Goal: Task Accomplishment & Management: Manage account settings

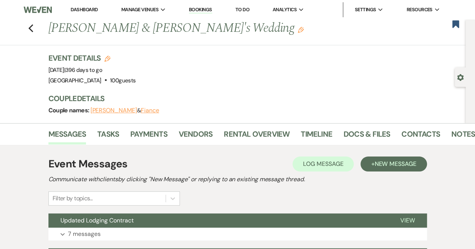
click at [205, 12] on link "Bookings" at bounding box center [200, 9] width 23 height 7
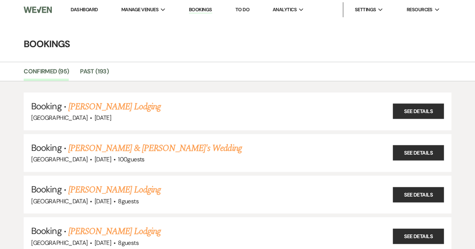
click at [86, 11] on link "Dashboard" at bounding box center [84, 9] width 27 height 6
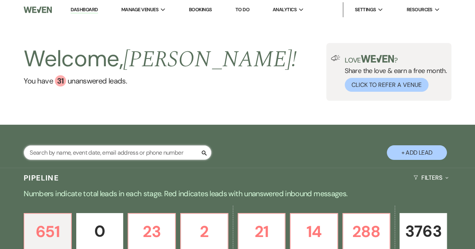
click at [95, 158] on input "text" at bounding box center [118, 153] width 188 height 15
click at [95, 158] on input "[PERSON_NAME]" at bounding box center [118, 153] width 188 height 15
type input "Matthew Glynnnn"
click at [161, 75] on span "Michele !" at bounding box center [209, 59] width 173 height 35
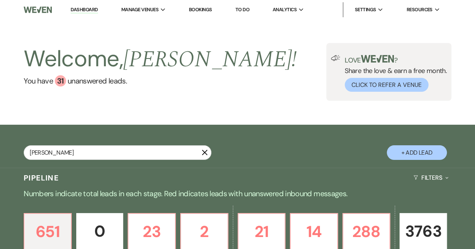
click at [161, 75] on span "Michele !" at bounding box center [209, 59] width 173 height 35
click at [75, 153] on input "Matthew Glynnnn" at bounding box center [118, 153] width 188 height 15
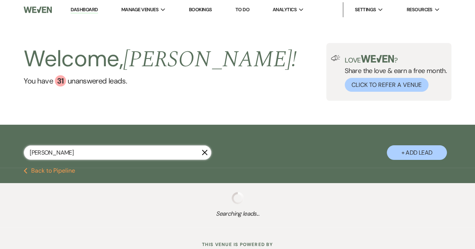
select select "8"
select select "5"
select select "8"
select select "5"
select select "8"
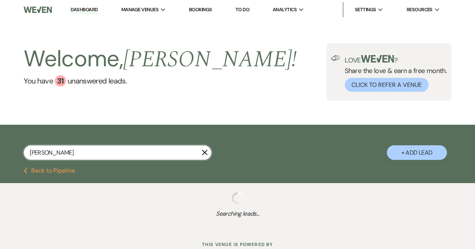
select select "8"
select select "5"
select select "8"
select select "5"
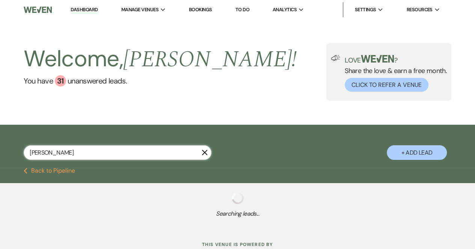
select select "8"
select select "4"
select select "8"
select select "5"
select select "8"
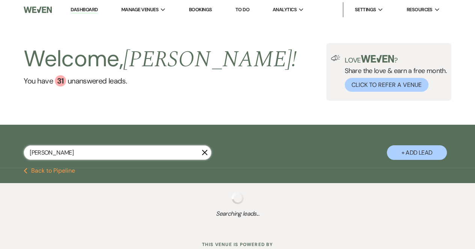
select select "5"
select select "8"
select select "5"
select select "8"
select select "5"
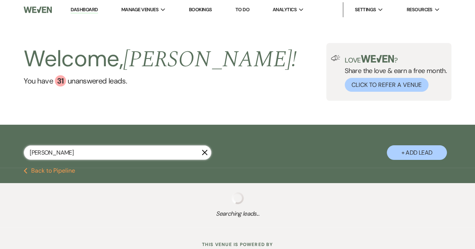
select select "8"
select select "5"
select select "8"
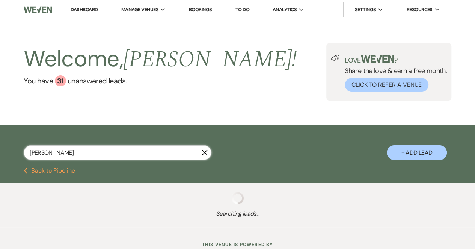
select select "5"
select select "8"
select select "6"
select select "8"
select select "5"
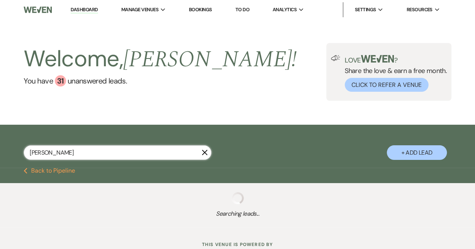
select select "8"
select select "6"
select select "8"
select select "5"
select select "8"
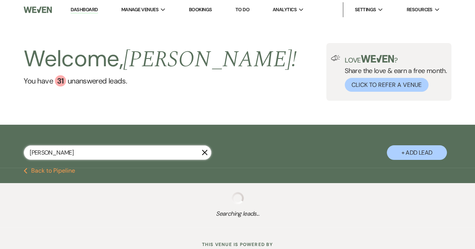
select select "5"
type input "[PERSON_NAME]"
select select "8"
select select "5"
select select "8"
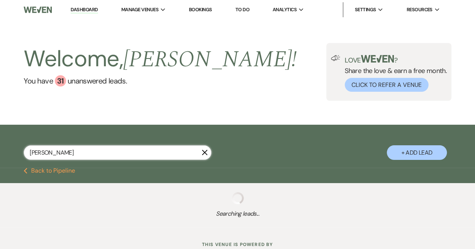
select select "5"
select select "8"
select select "5"
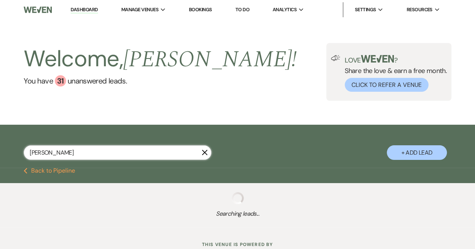
select select "8"
select select "5"
select select "8"
select select "4"
select select "8"
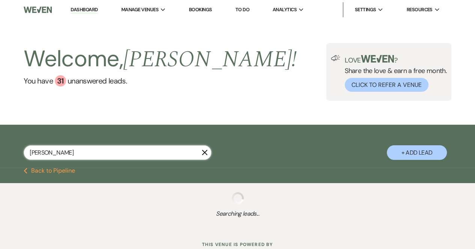
select select "5"
select select "8"
select select "5"
select select "8"
select select "5"
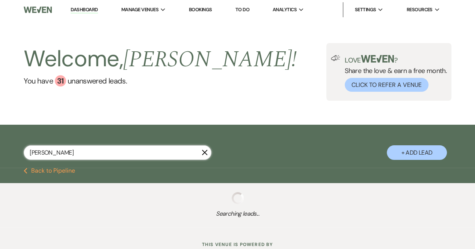
select select "8"
select select "5"
select select "8"
select select "5"
select select "8"
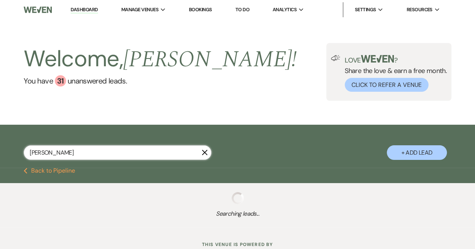
select select "8"
select select "5"
select select "8"
select select "6"
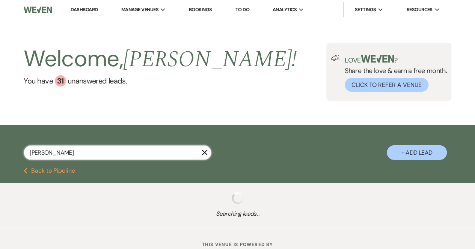
select select "8"
select select "5"
select select "8"
select select "6"
select select "8"
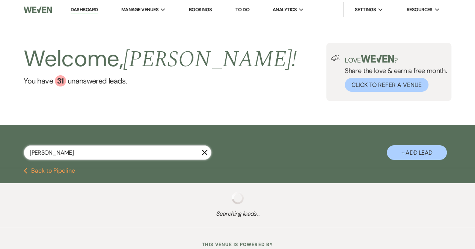
select select "5"
select select "8"
select select "5"
select select "8"
select select "5"
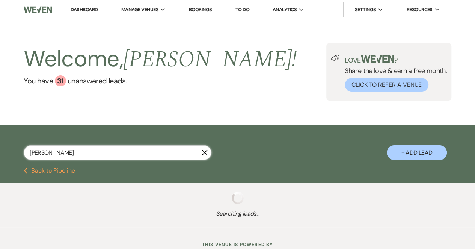
select select "8"
select select "5"
select select "8"
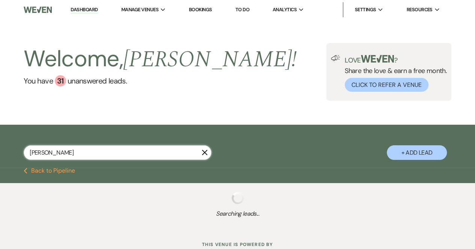
select select "5"
select select "8"
select select "5"
select select "8"
select select "4"
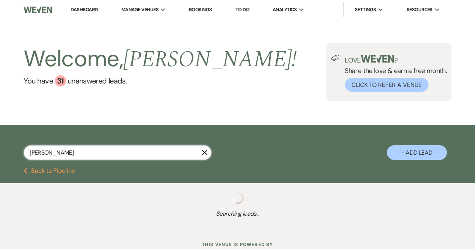
select select "8"
select select "5"
select select "8"
select select "5"
select select "8"
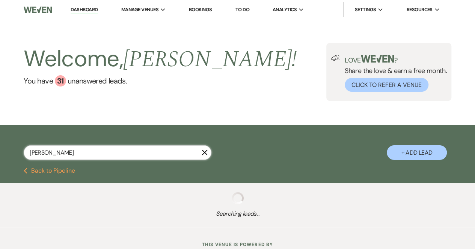
select select "5"
select select "8"
select select "5"
select select "8"
select select "5"
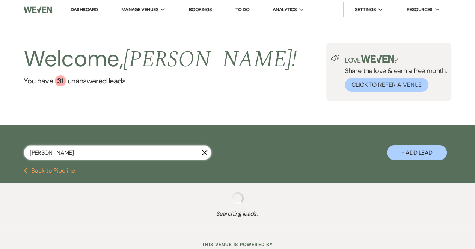
select select "8"
select select "5"
select select "8"
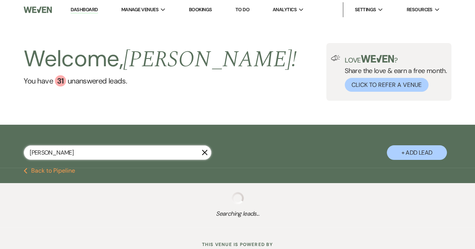
select select "6"
select select "8"
select select "5"
select select "8"
select select "6"
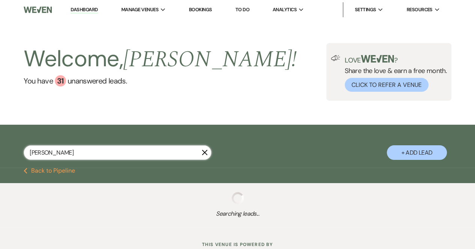
select select "8"
select select "5"
select select "8"
select select "5"
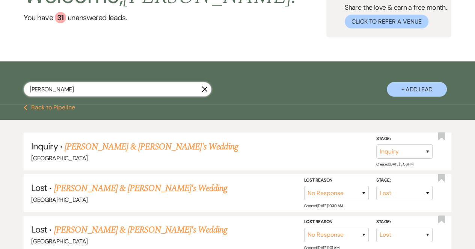
scroll to position [65, 0]
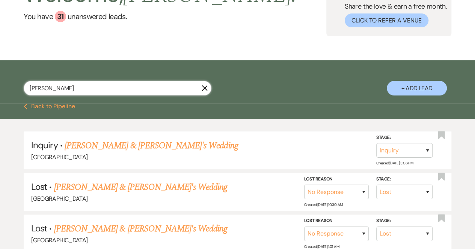
click at [113, 83] on input "[PERSON_NAME]" at bounding box center [118, 88] width 188 height 15
type input "[PERSON_NAME]"
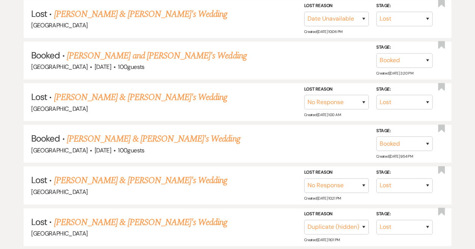
scroll to position [323, 0]
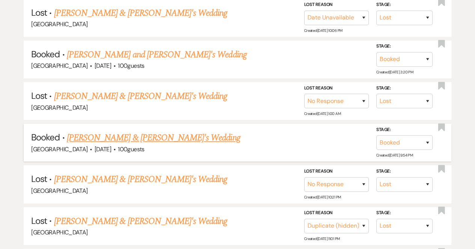
click at [108, 132] on link "[PERSON_NAME] & [PERSON_NAME]'s Wedding" at bounding box center [153, 138] width 173 height 14
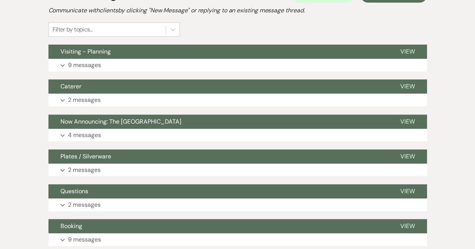
scroll to position [170, 0]
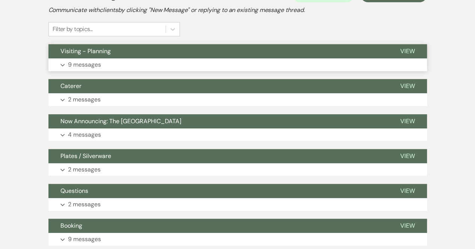
click at [78, 62] on p "9 messages" at bounding box center [84, 65] width 33 height 10
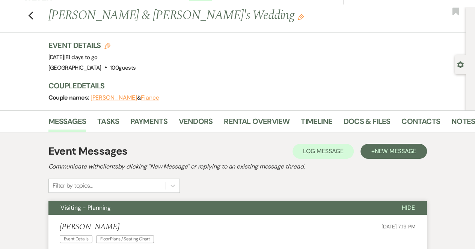
scroll to position [0, 0]
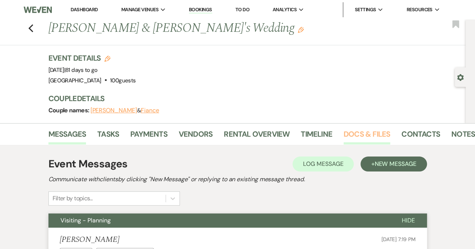
click at [352, 130] on link "Docs & Files" at bounding box center [366, 136] width 47 height 17
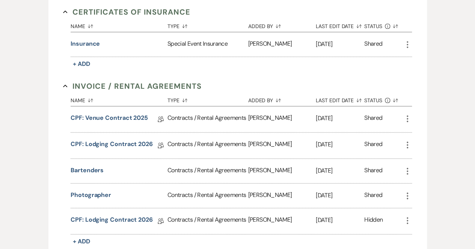
scroll to position [242, 0]
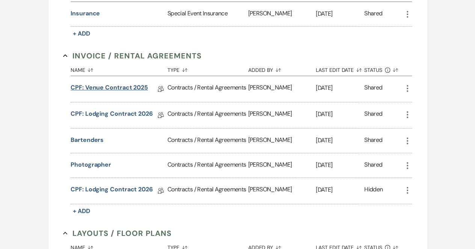
click at [108, 87] on link "CPF: Venue Contract 2025" at bounding box center [109, 89] width 77 height 12
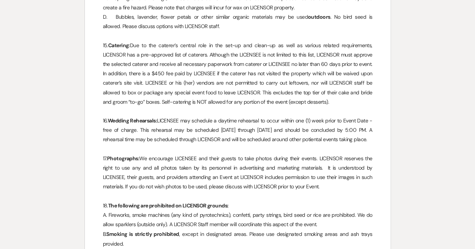
scroll to position [1903, 0]
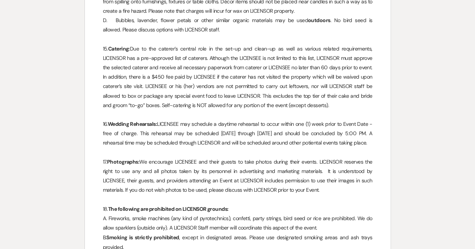
click at [269, 114] on p at bounding box center [237, 114] width 269 height 9
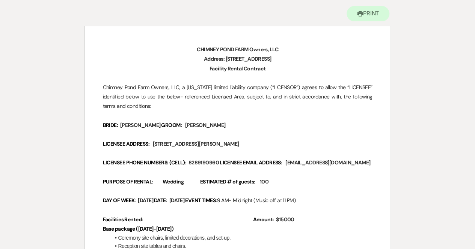
scroll to position [77, 0]
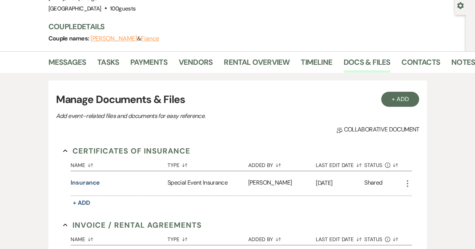
scroll to position [72, 0]
drag, startPoint x: 298, startPoint y: 170, endPoint x: 240, endPoint y: 116, distance: 78.8
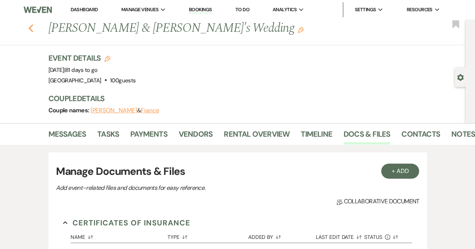
click at [33, 26] on icon "Previous" at bounding box center [31, 28] width 6 height 9
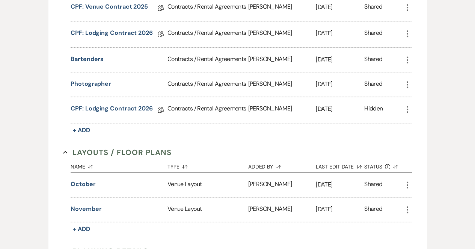
select select "8"
select select "5"
select select "8"
select select "5"
select select "8"
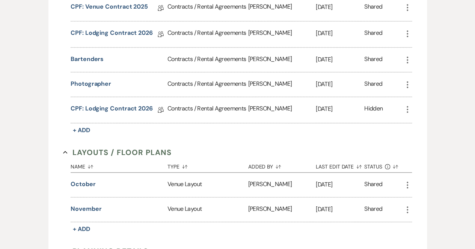
select select "8"
select select "5"
select select "8"
select select "5"
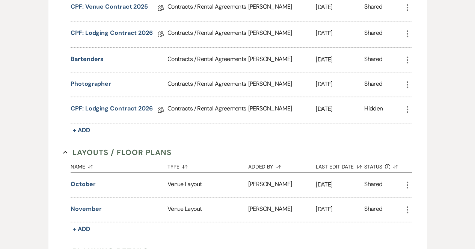
select select "8"
select select "4"
select select "8"
select select "5"
select select "8"
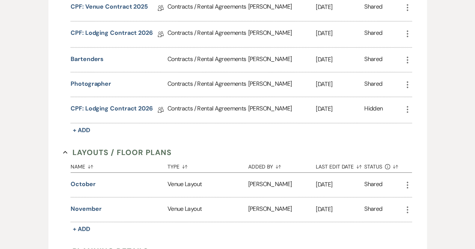
select select "5"
select select "8"
select select "5"
select select "8"
select select "5"
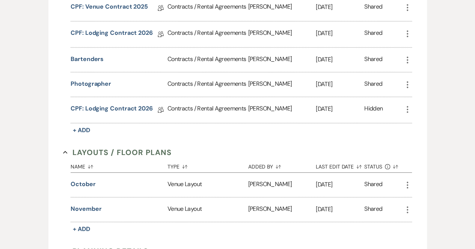
select select "8"
select select "5"
select select "8"
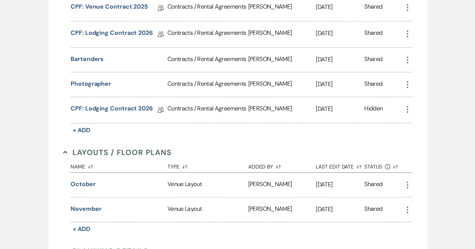
select select "5"
select select "8"
select select "6"
select select "8"
select select "5"
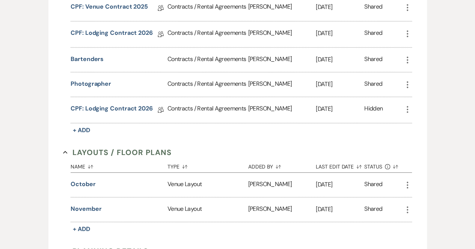
select select "8"
select select "6"
select select "8"
select select "5"
select select "8"
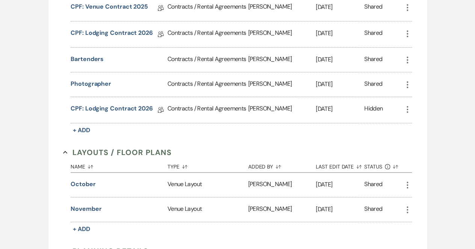
select select "5"
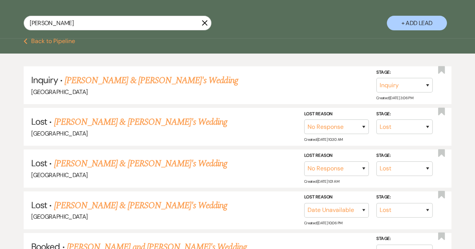
scroll to position [0, 0]
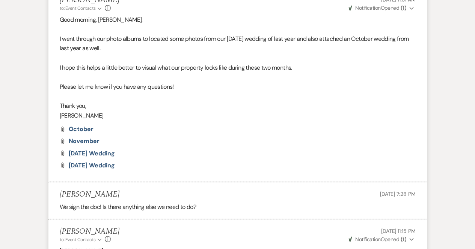
scroll to position [1987, 0]
click at [115, 169] on span "[DATE] Wedding" at bounding box center [92, 165] width 46 height 8
